Goal: Task Accomplishment & Management: Use online tool/utility

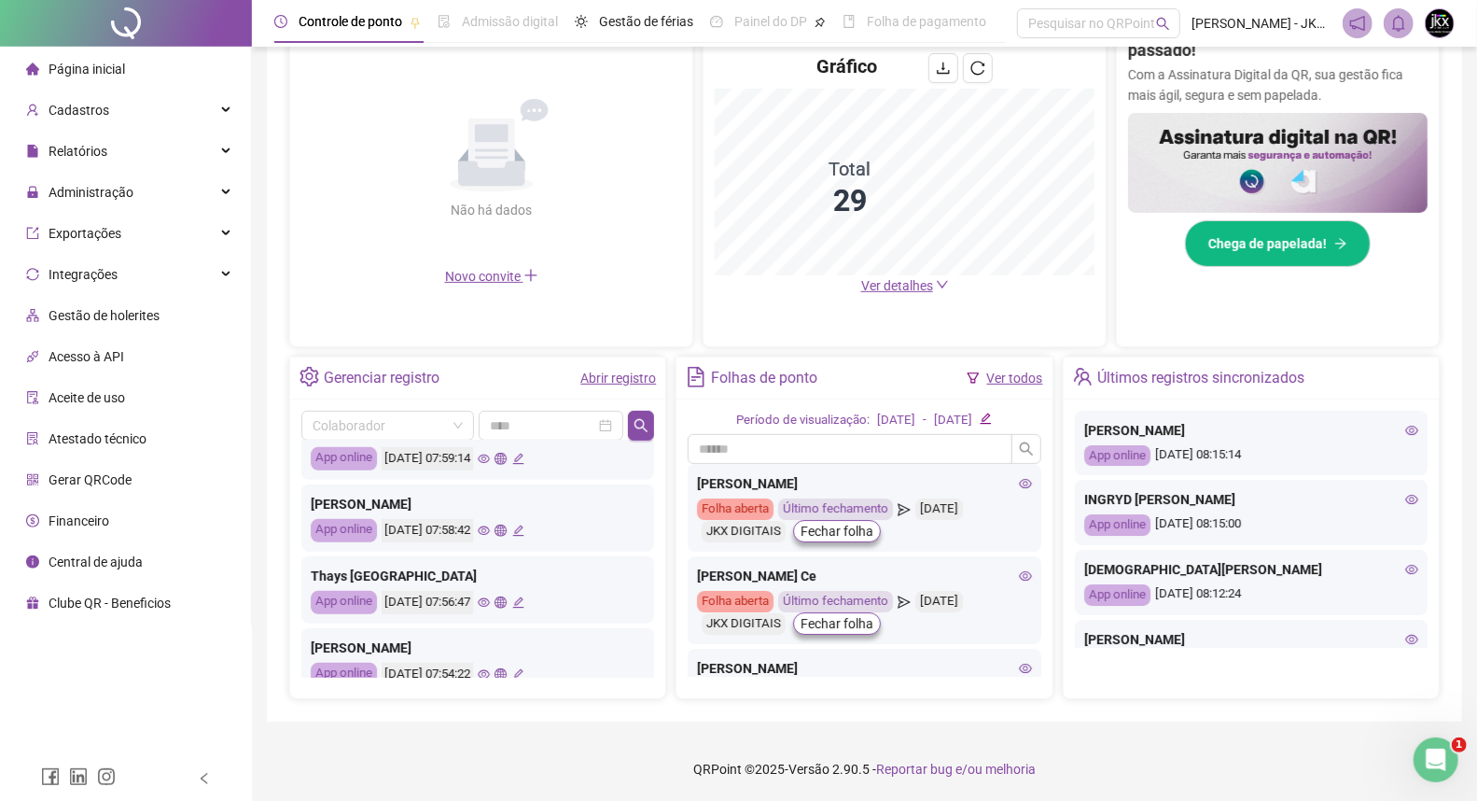
scroll to position [670, 0]
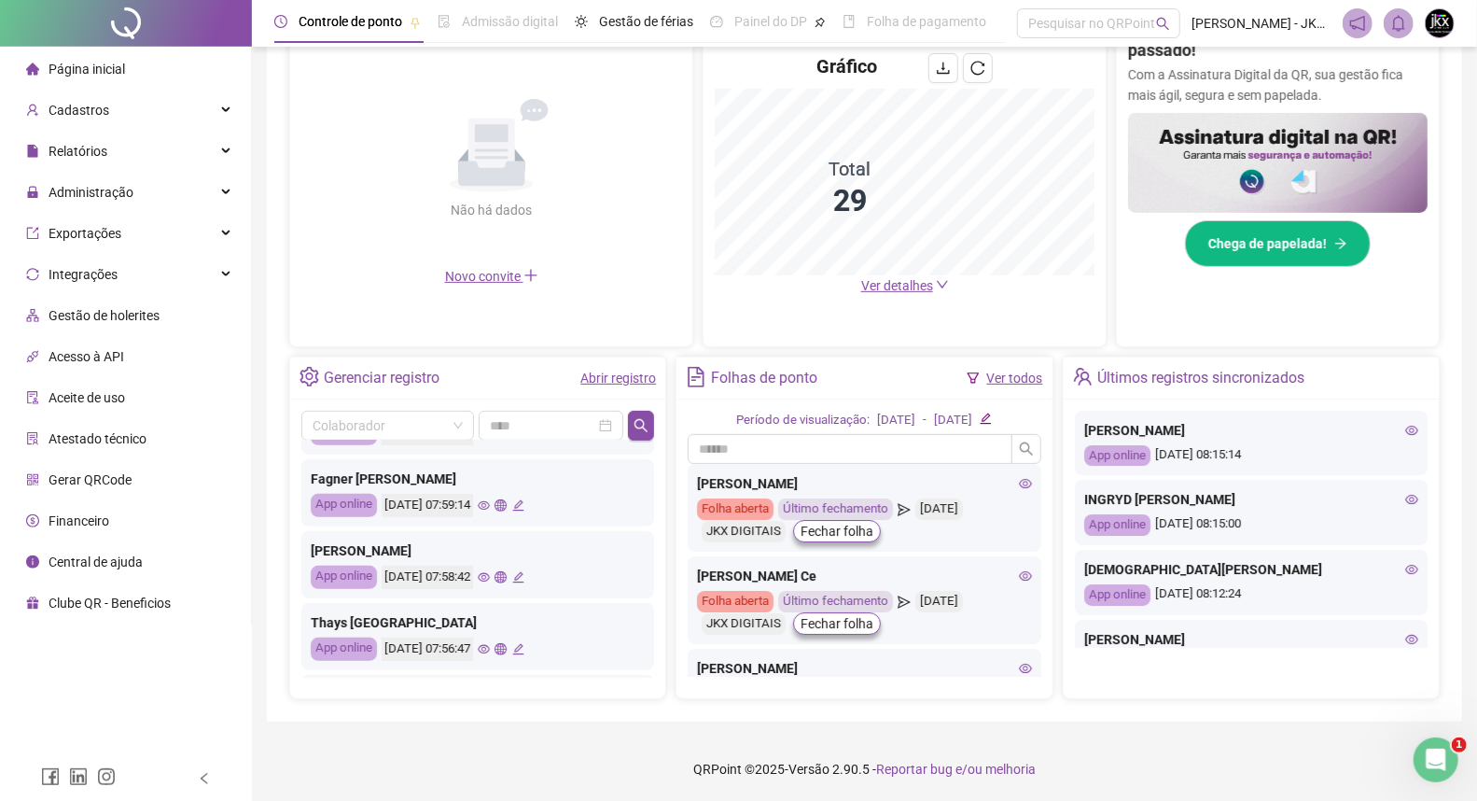
click at [365, 220] on div "Não há dados Não há dados" at bounding box center [491, 159] width 380 height 213
click at [136, 193] on div "Administração" at bounding box center [126, 192] width 244 height 37
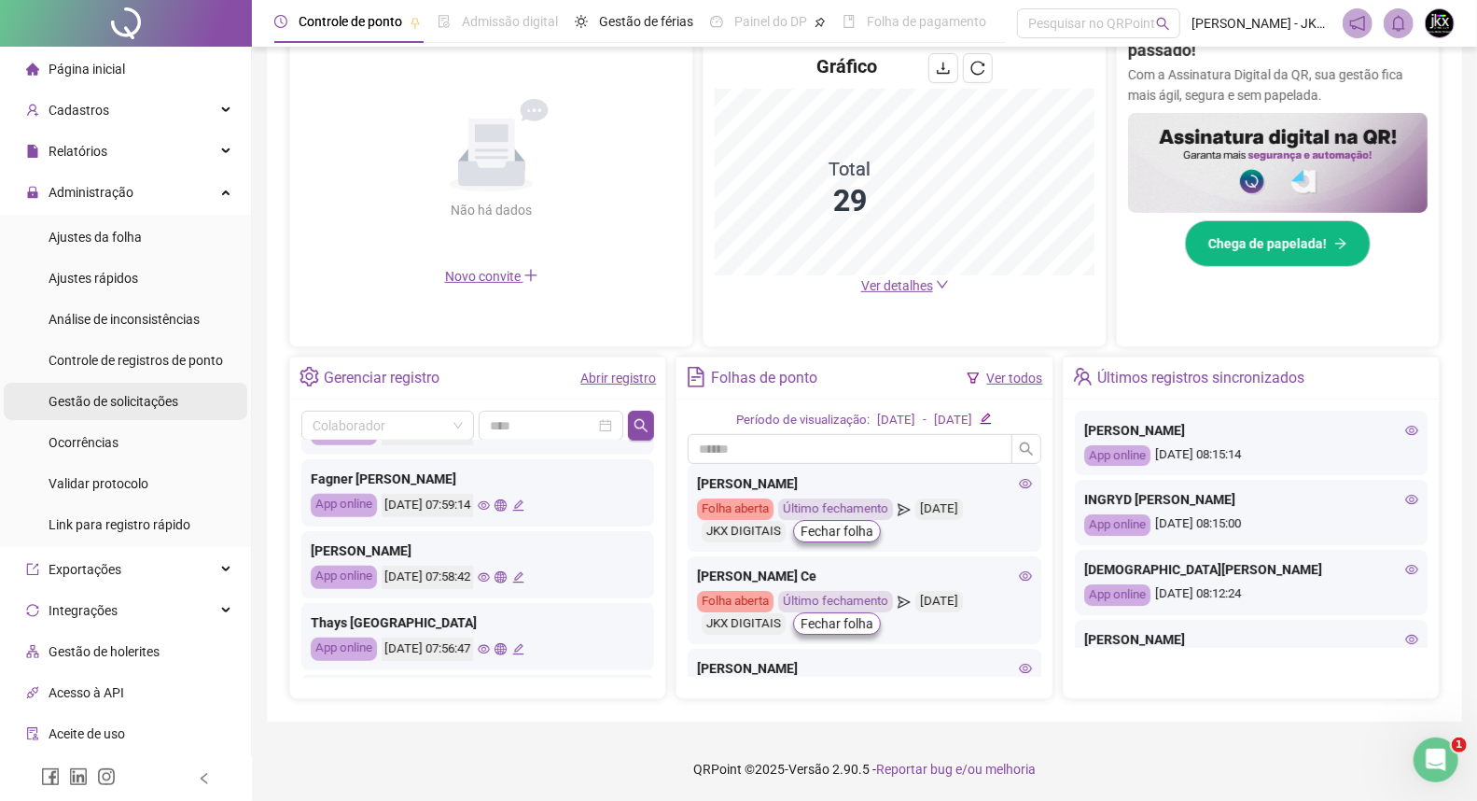
click at [142, 398] on span "Gestão de solicitações" at bounding box center [114, 401] width 130 height 15
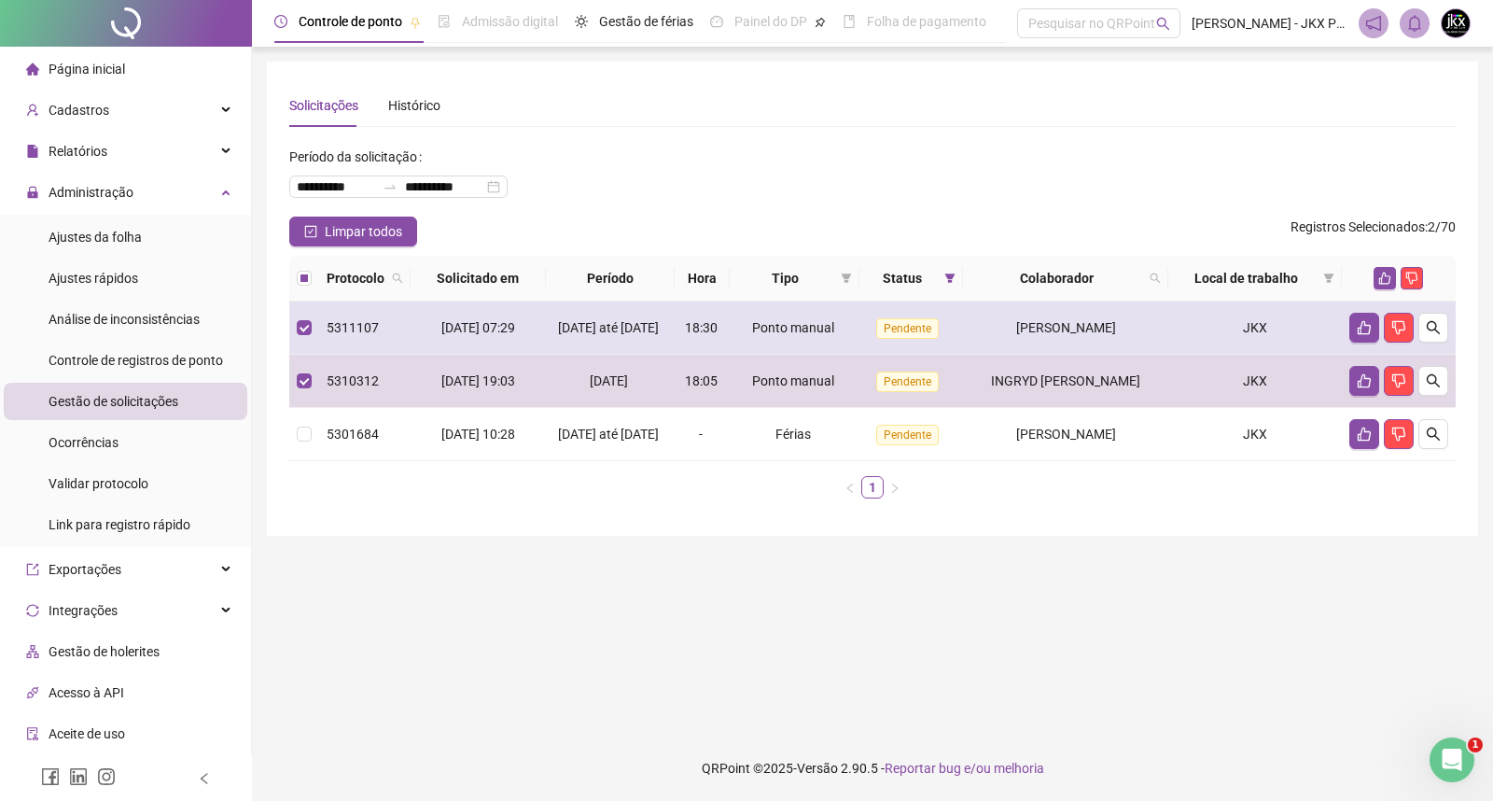
click at [1386, 275] on icon "like" at bounding box center [1385, 278] width 12 height 12
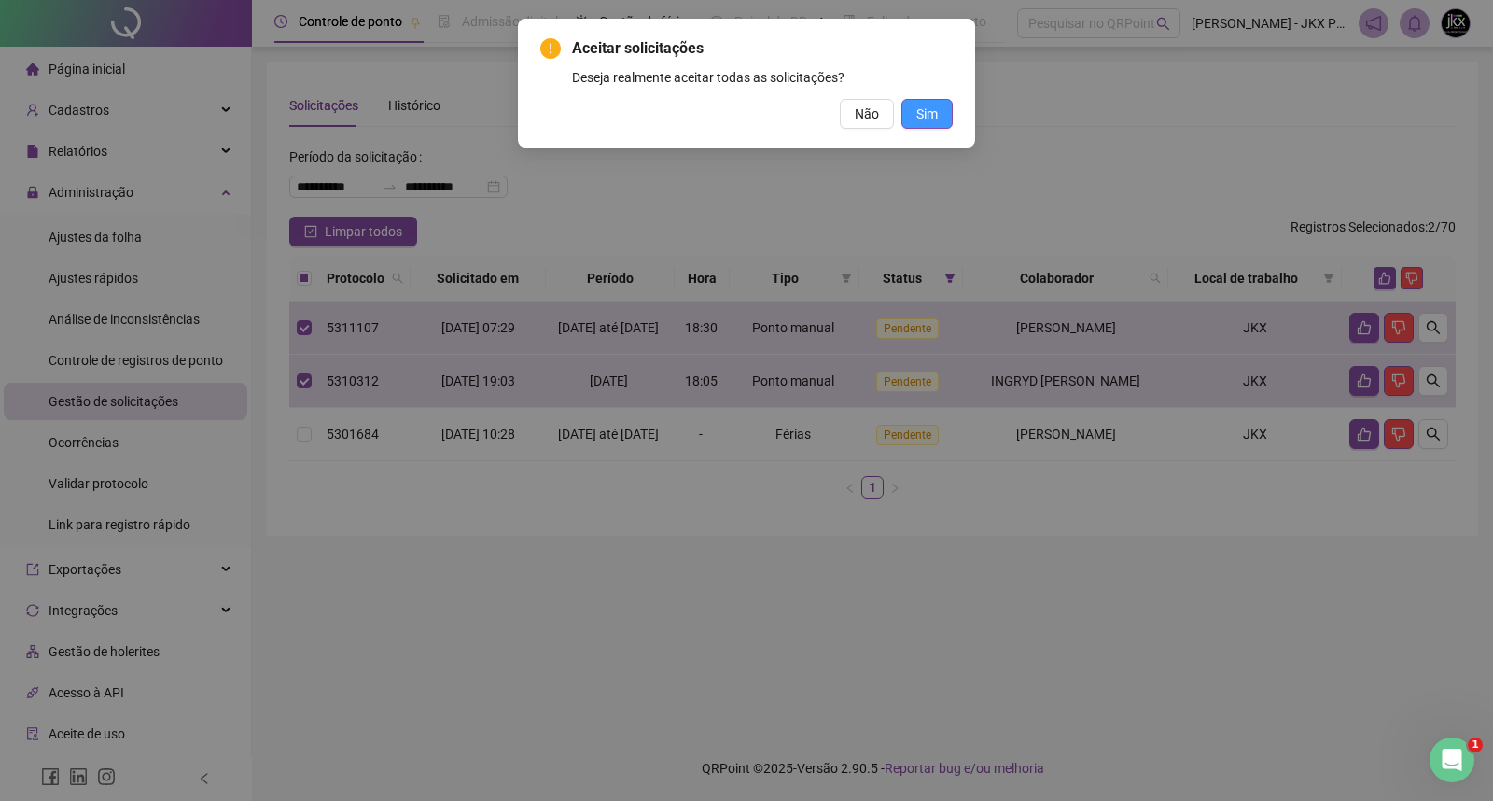
click at [937, 100] on button "Sim" at bounding box center [926, 114] width 51 height 30
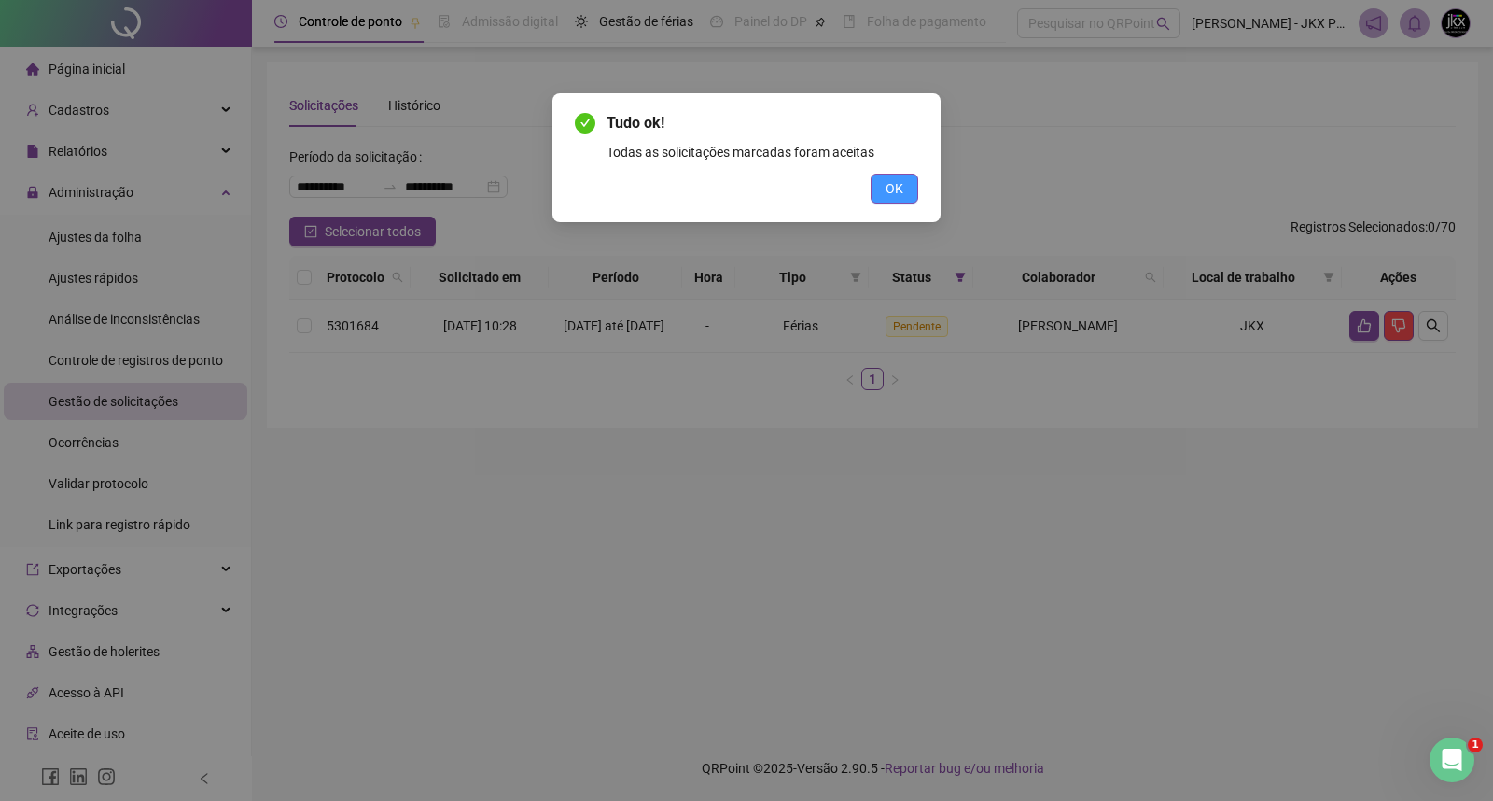
click at [882, 181] on button "OK" at bounding box center [894, 189] width 48 height 30
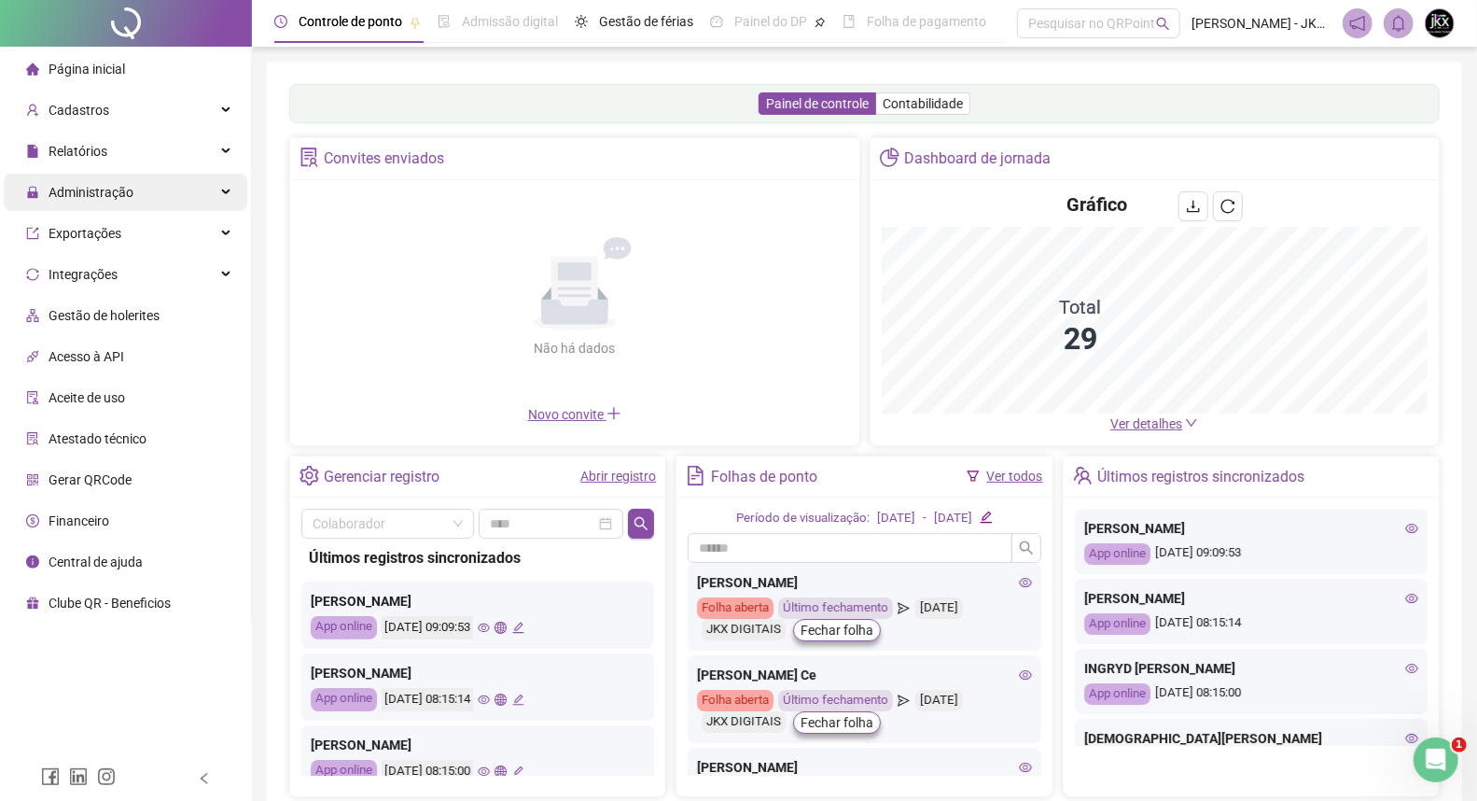
click at [115, 188] on span "Administração" at bounding box center [91, 192] width 85 height 15
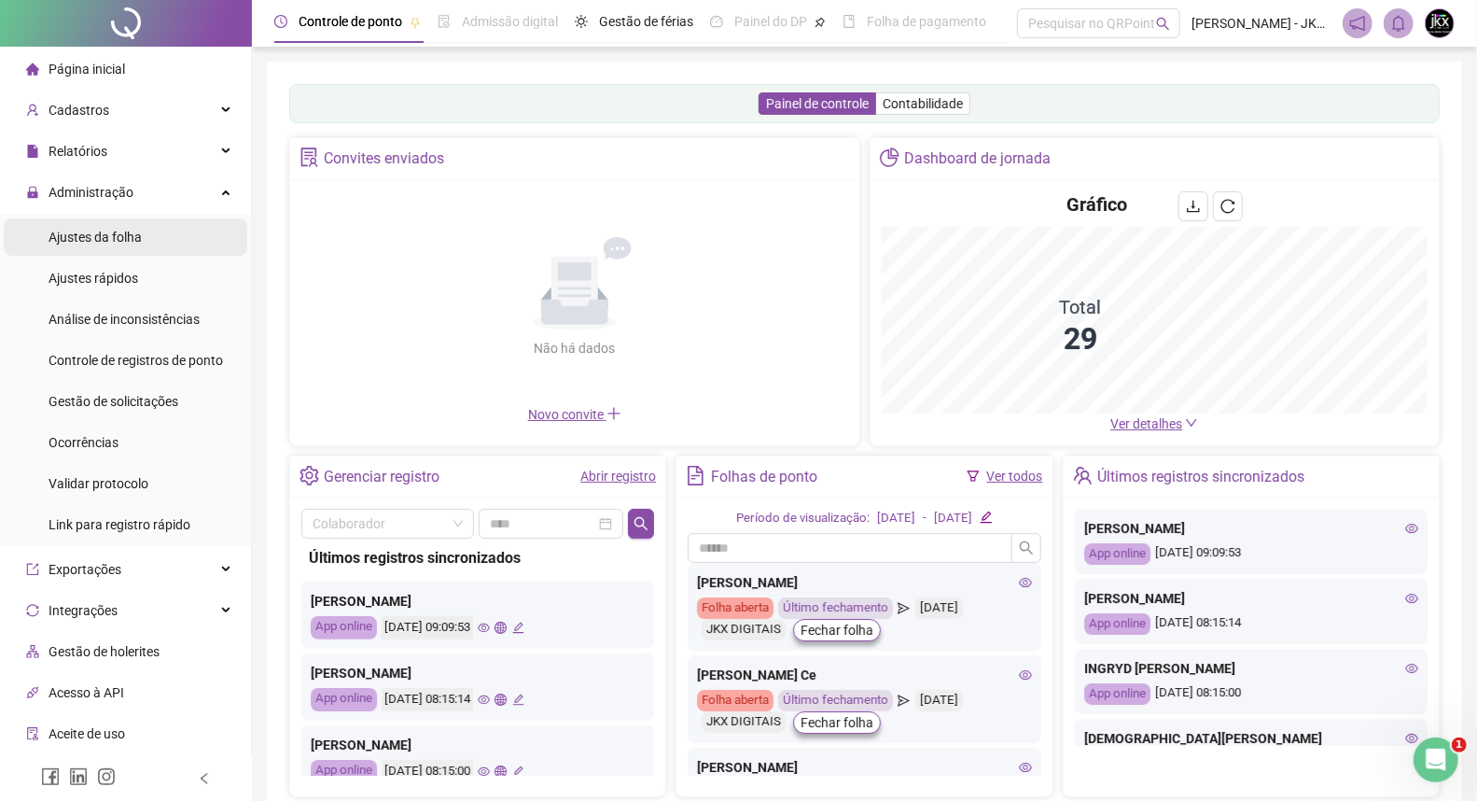
click at [127, 238] on span "Ajustes da folha" at bounding box center [95, 237] width 93 height 15
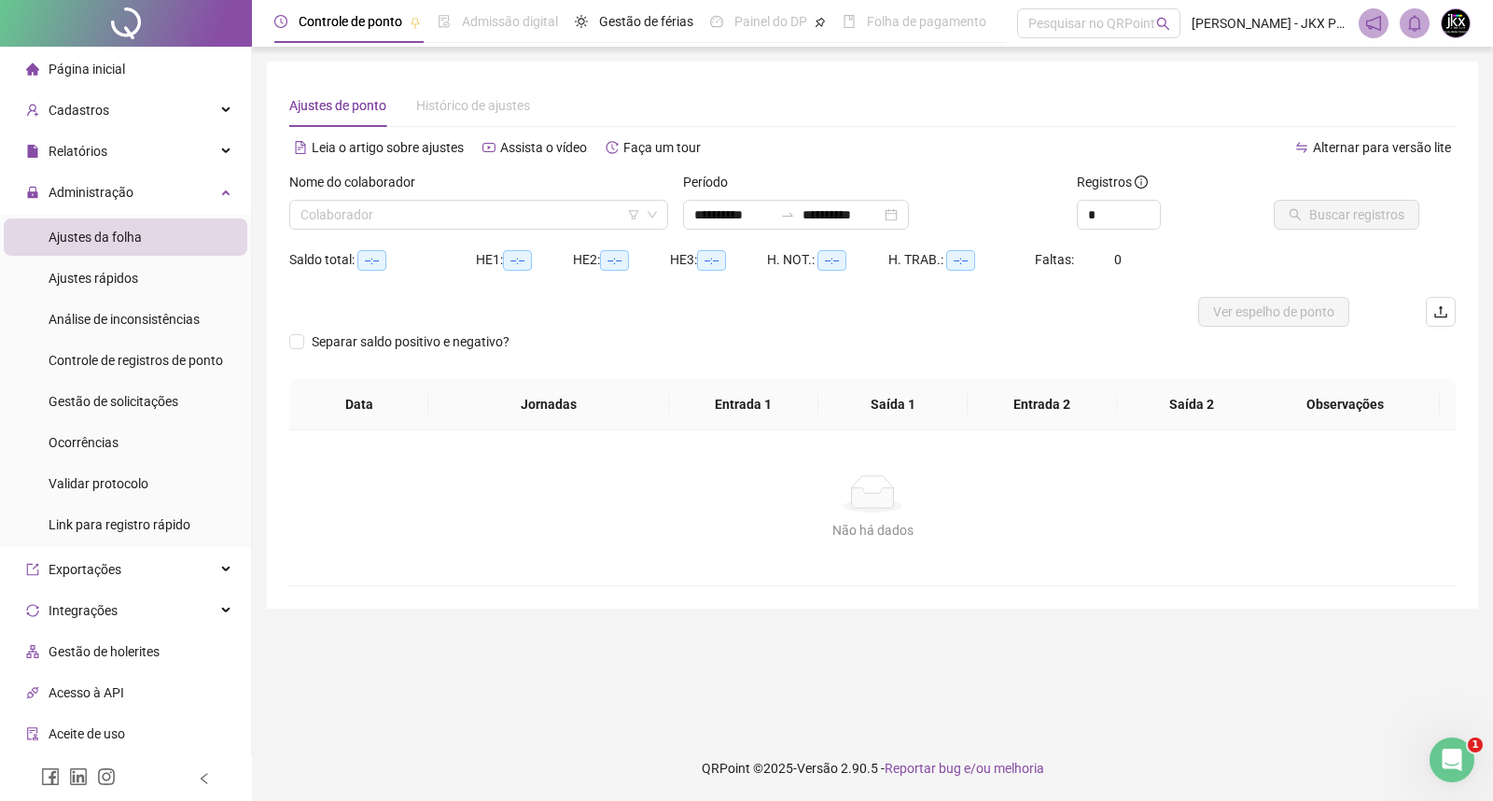
type input "**********"
click at [351, 210] on input "search" at bounding box center [470, 215] width 340 height 28
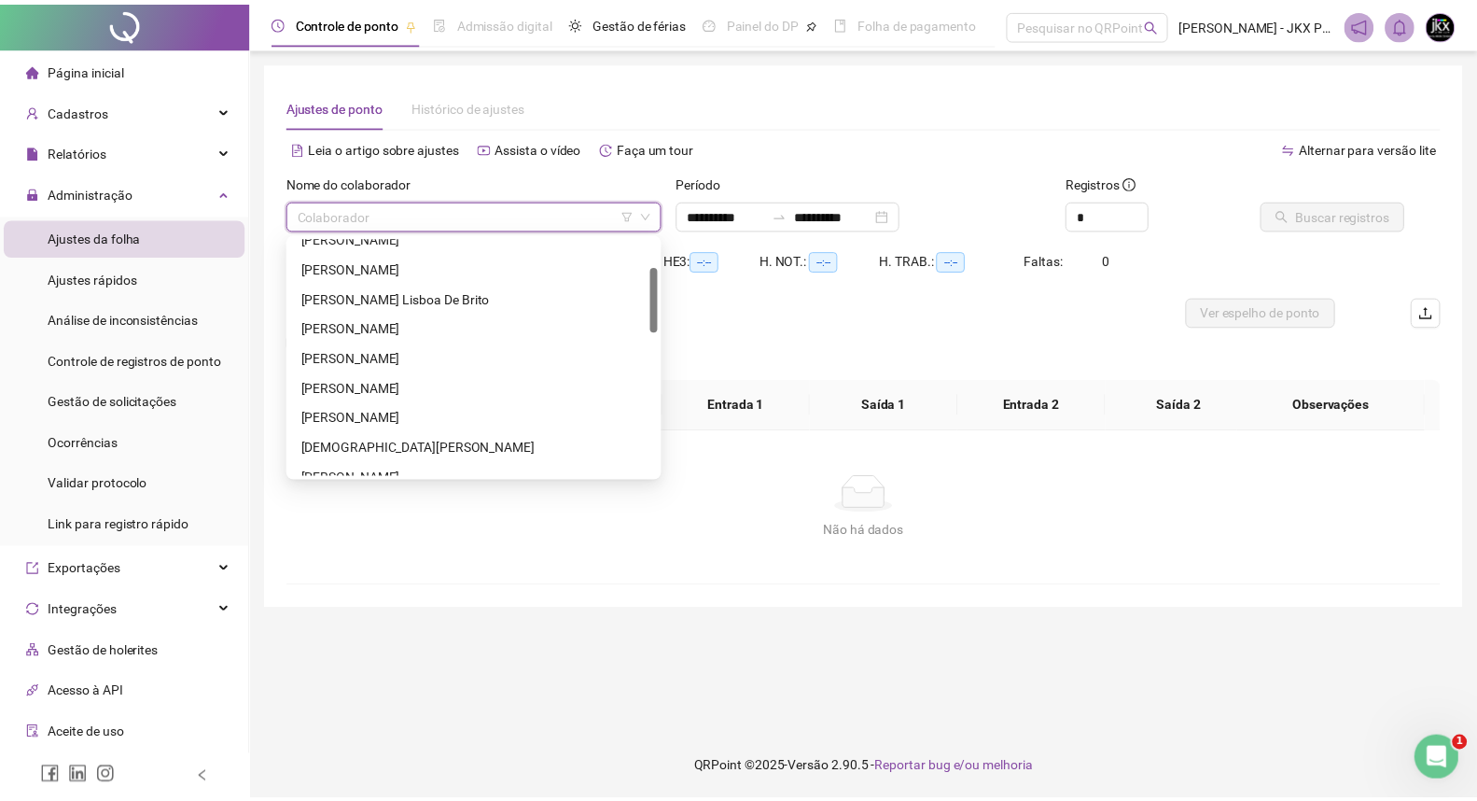
scroll to position [207, 0]
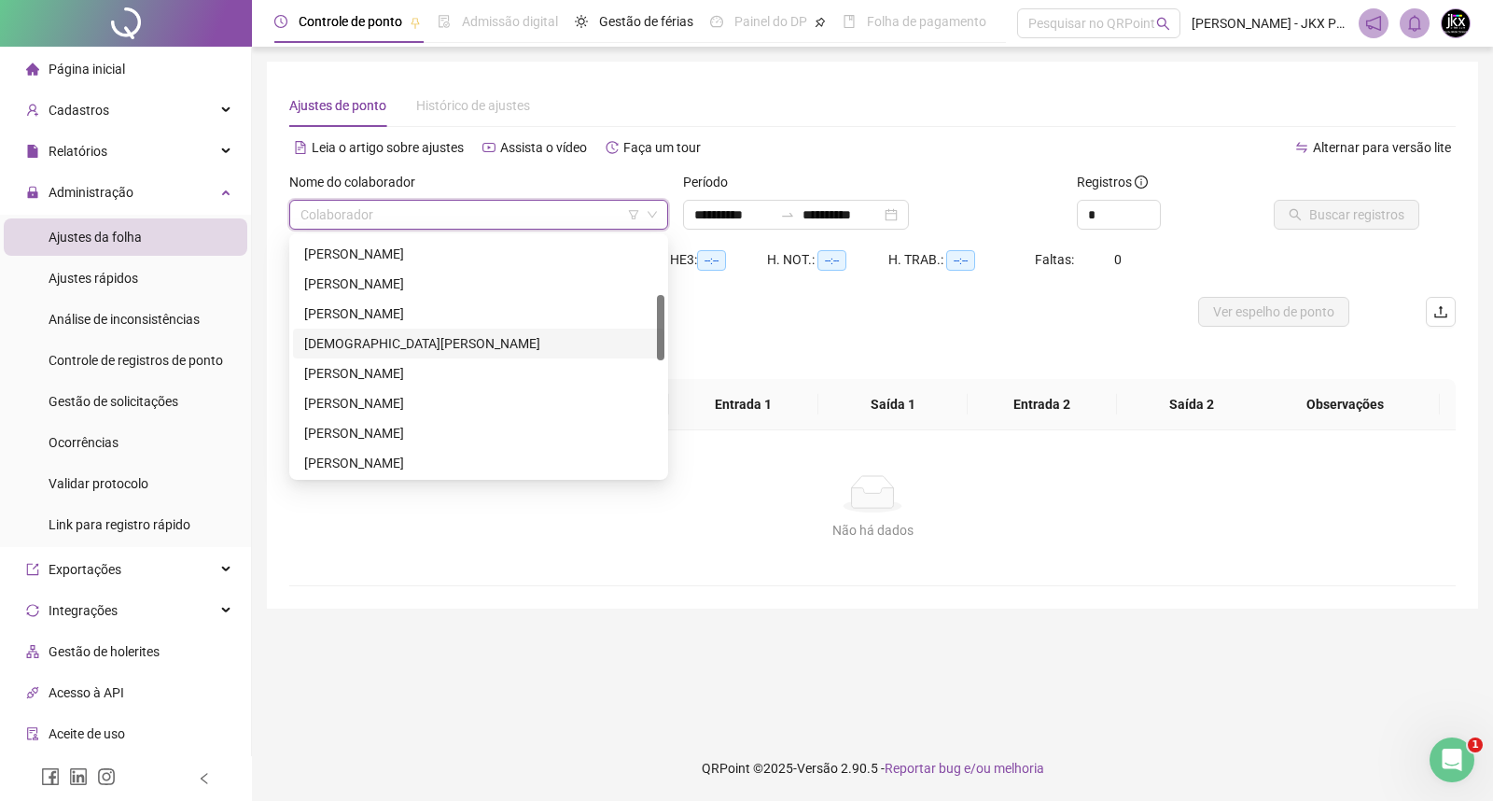
click at [366, 346] on div "[DEMOGRAPHIC_DATA][PERSON_NAME]" at bounding box center [478, 343] width 349 height 21
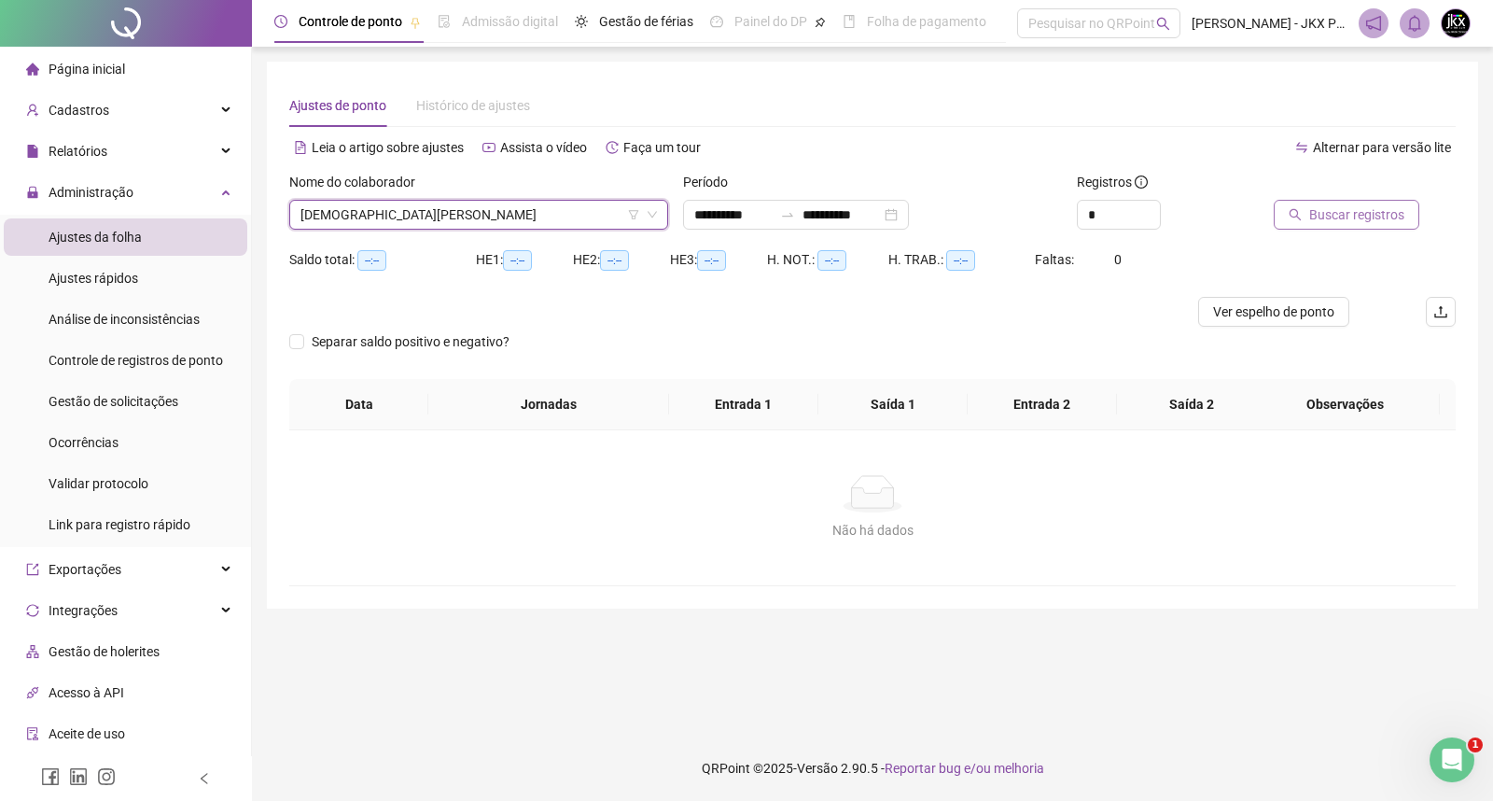
click at [1330, 210] on span "Buscar registros" at bounding box center [1356, 214] width 95 height 21
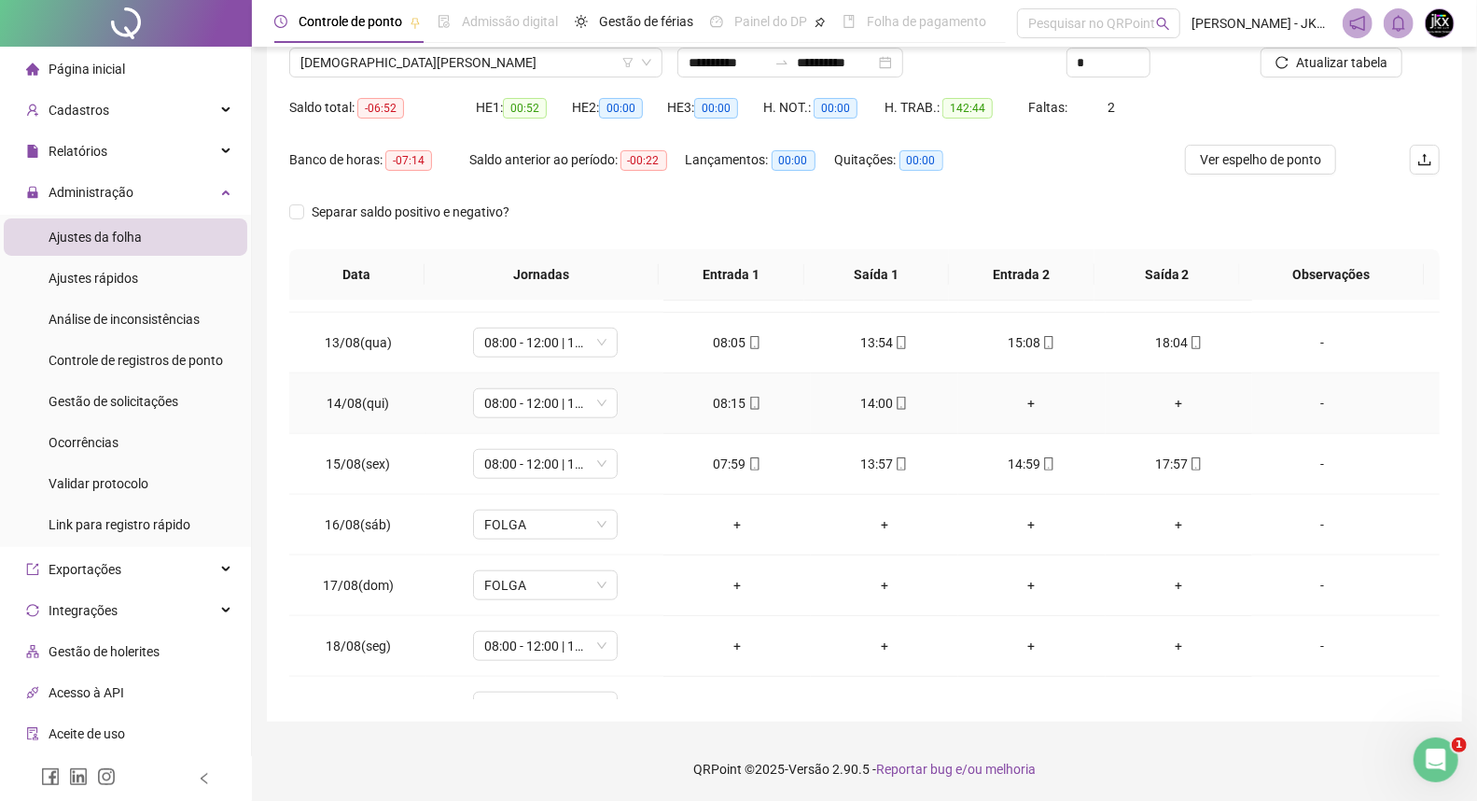
scroll to position [1241, 0]
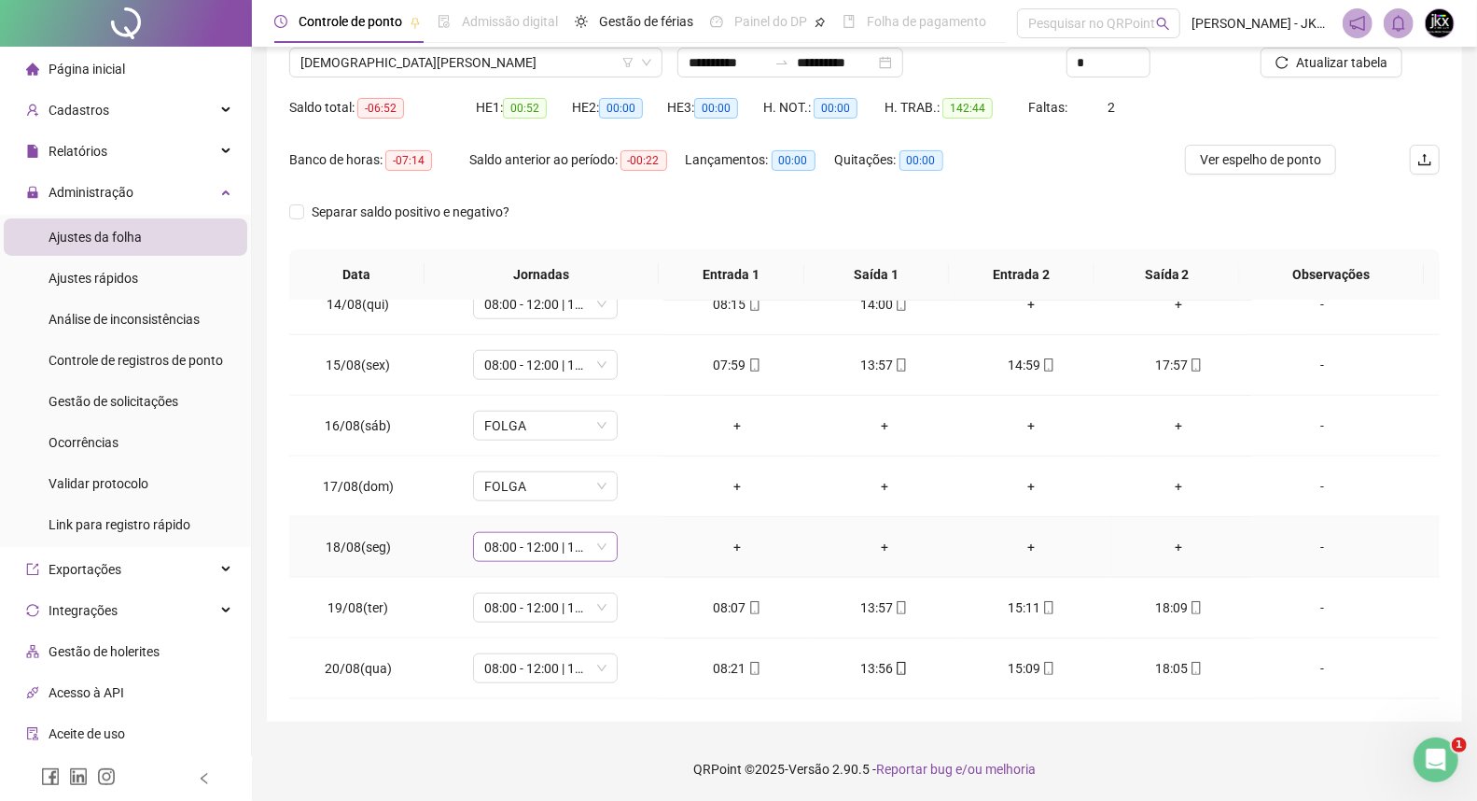
click at [599, 546] on span "08:00 - 12:00 | 13:12 - 18:00" at bounding box center [545, 547] width 122 height 28
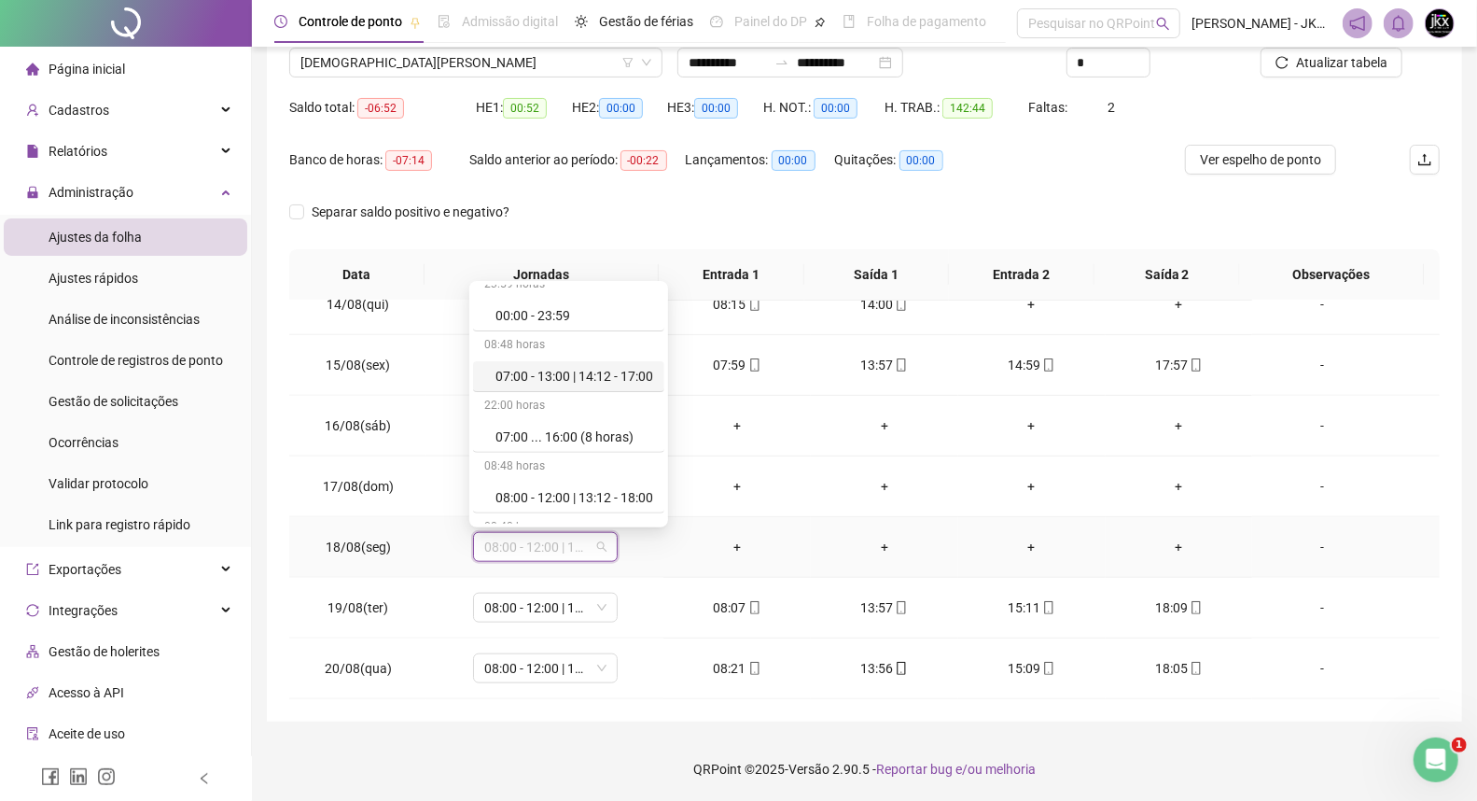
scroll to position [0, 0]
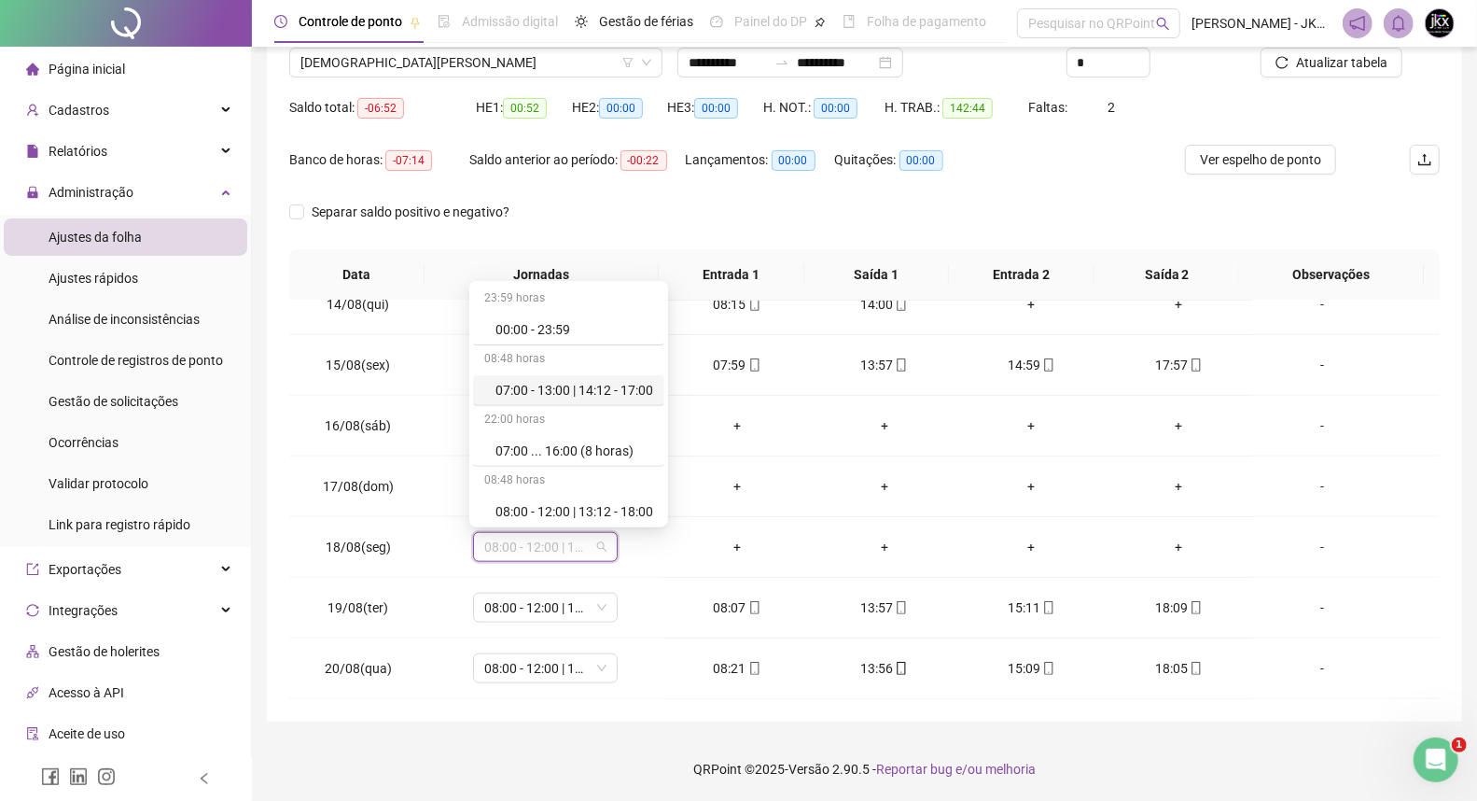
click at [597, 238] on div "Separar saldo positivo e negativo?" at bounding box center [864, 223] width 1150 height 52
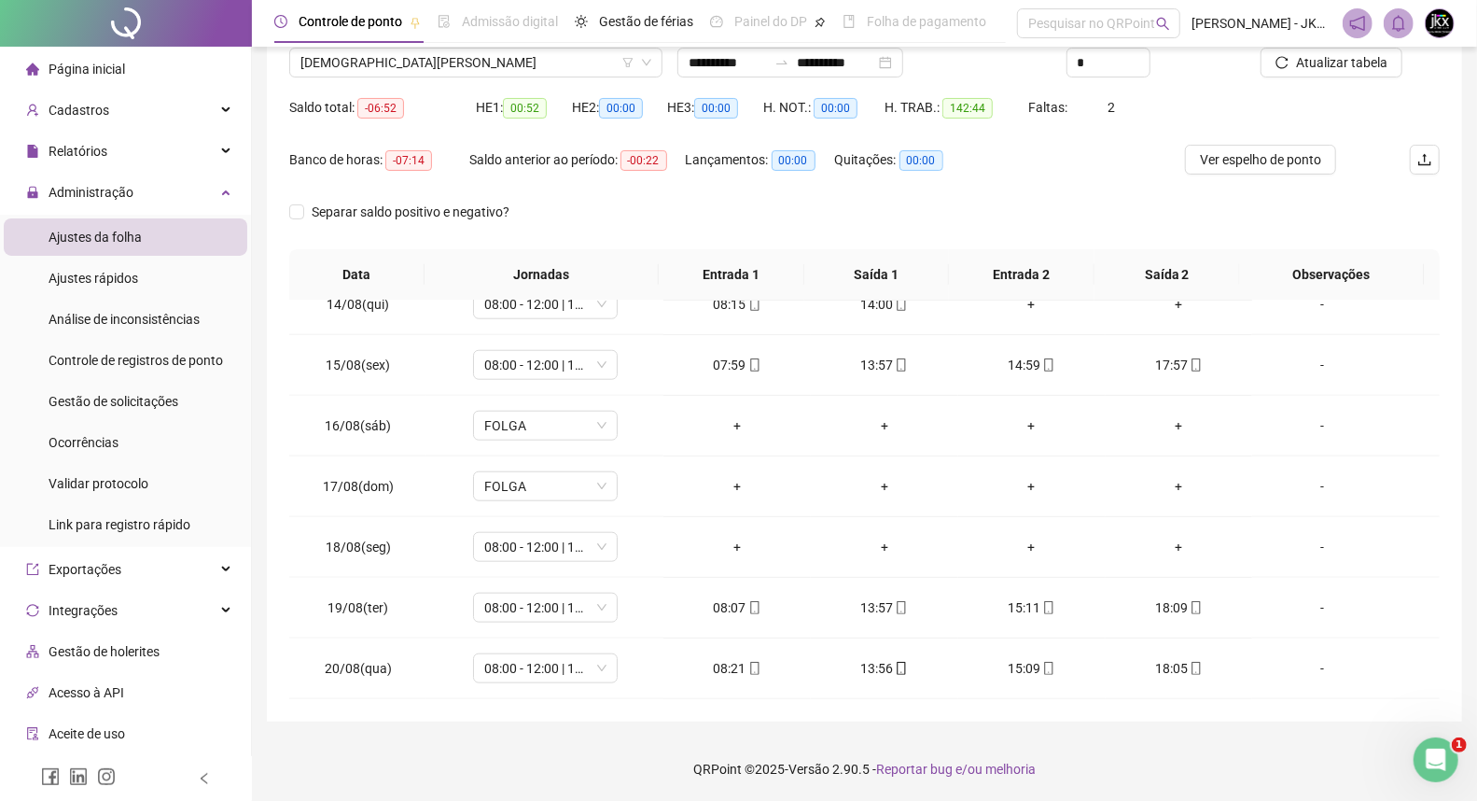
click at [703, 237] on div "Separar saldo positivo e negativo?" at bounding box center [864, 223] width 1150 height 52
click at [786, 233] on div "Separar saldo positivo e negativo?" at bounding box center [864, 223] width 1150 height 52
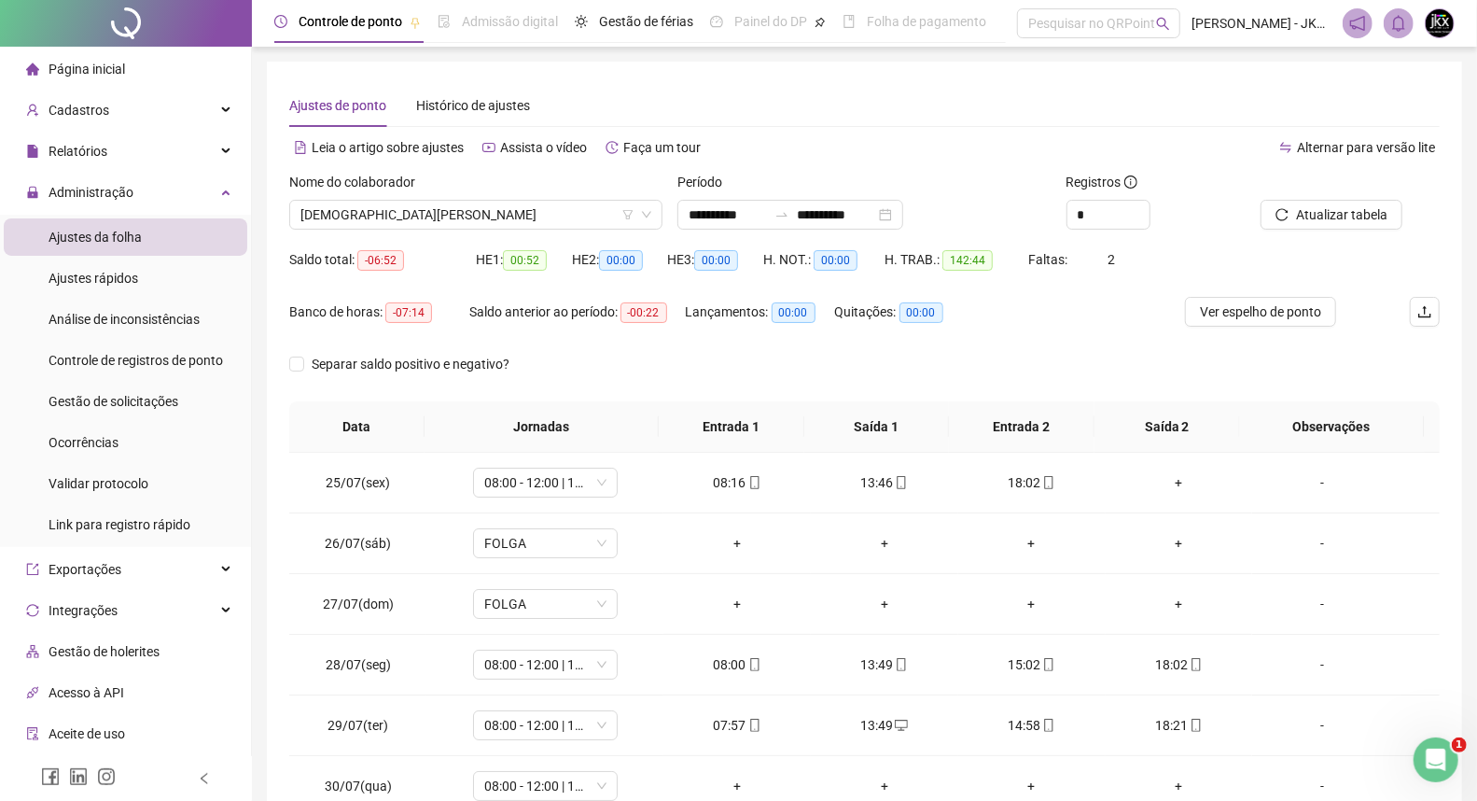
click at [749, 77] on div "**********" at bounding box center [864, 468] width 1195 height 812
